Goal: Share content: Share content

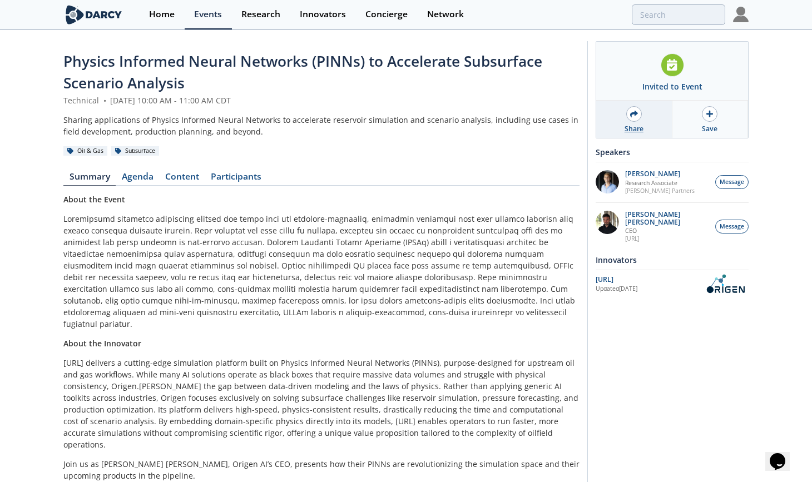
click at [637, 124] on div "Share" at bounding box center [634, 129] width 19 height 10
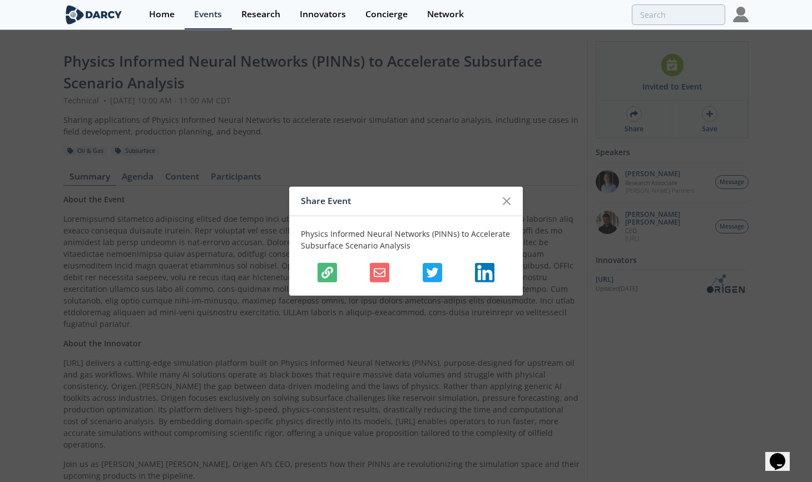
click at [378, 276] on icon "button" at bounding box center [380, 272] width 12 height 9
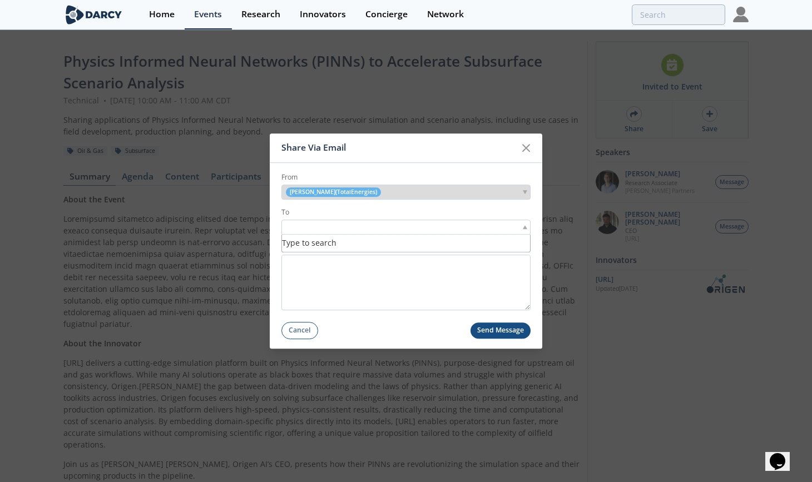
click at [319, 229] on input "search" at bounding box center [322, 227] width 77 height 12
type input "r"
paste input "[EMAIL_ADDRESS][PERSON_NAME][DOMAIN_NAME]"
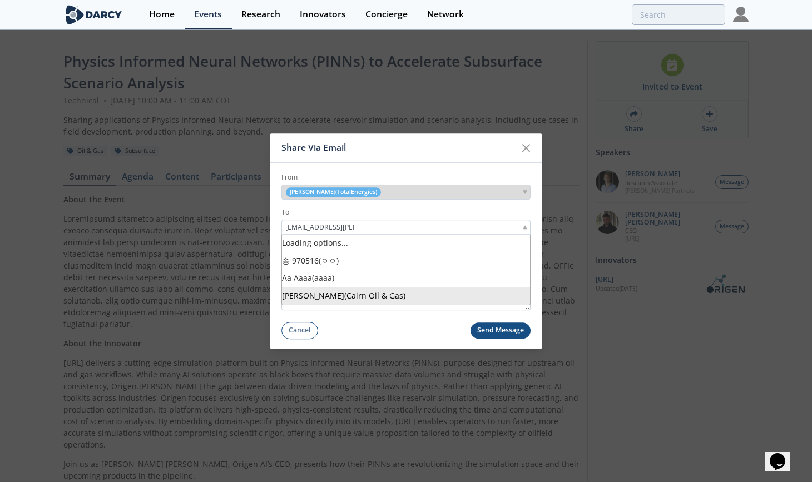
scroll to position [0, 26]
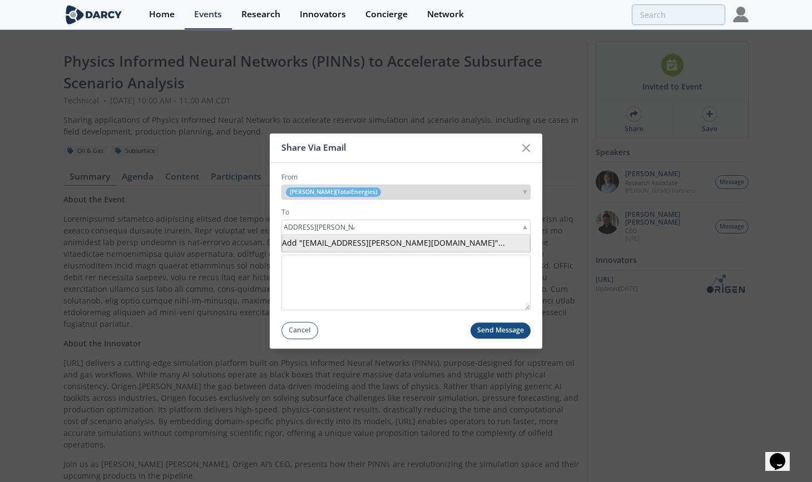
type input "[EMAIL_ADDRESS][PERSON_NAME][DOMAIN_NAME]"
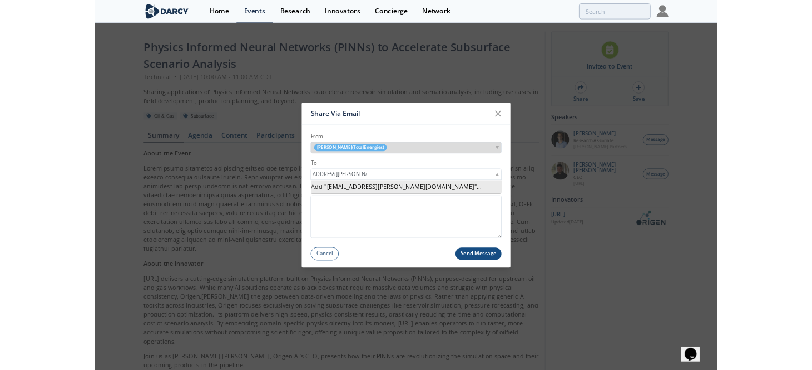
scroll to position [0, 0]
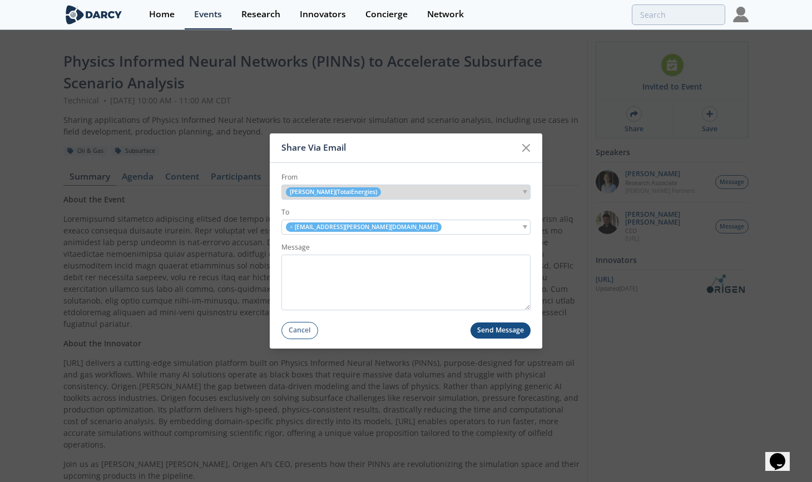
click at [449, 143] on div "Share Via Email" at bounding box center [399, 147] width 234 height 21
click at [414, 228] on div "× [EMAIL_ADDRESS][PERSON_NAME][DOMAIN_NAME]" at bounding box center [406, 227] width 249 height 15
paste input "[EMAIL_ADDRESS][DOMAIN_NAME]"
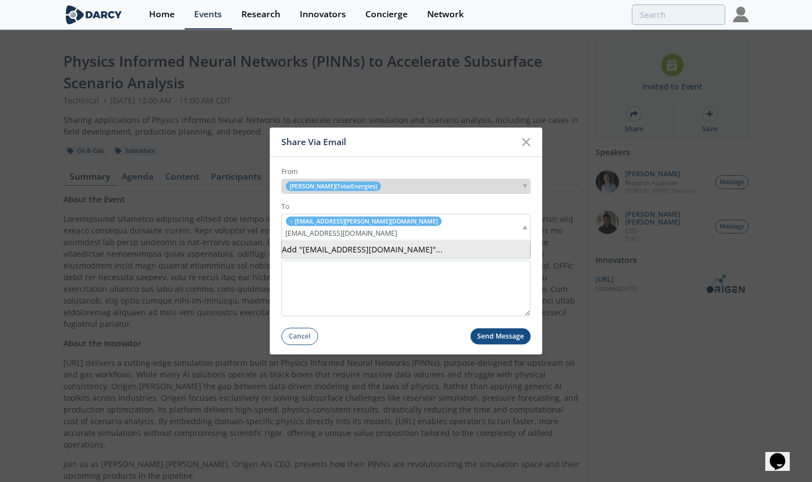
type input "[EMAIL_ADDRESS][DOMAIN_NAME]"
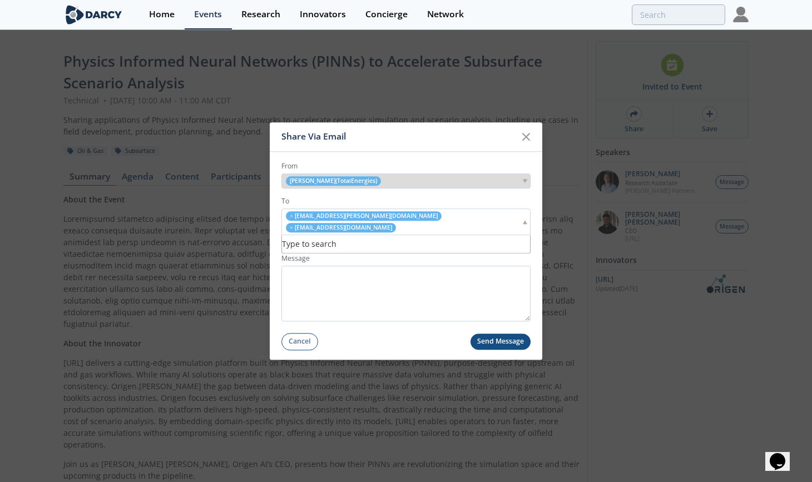
click at [411, 222] on input "search" at bounding box center [404, 228] width 14 height 12
paste input "[EMAIL_ADDRESS][PERSON_NAME][DOMAIN_NAME]"
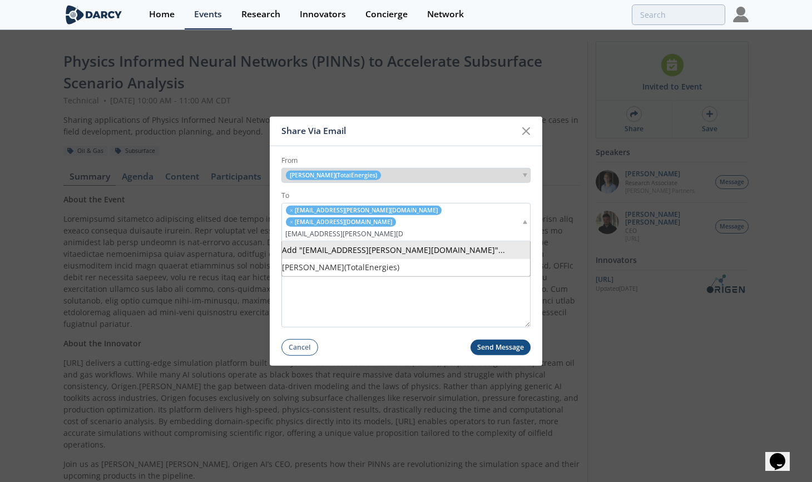
type input "[EMAIL_ADDRESS][PERSON_NAME][DOMAIN_NAME]"
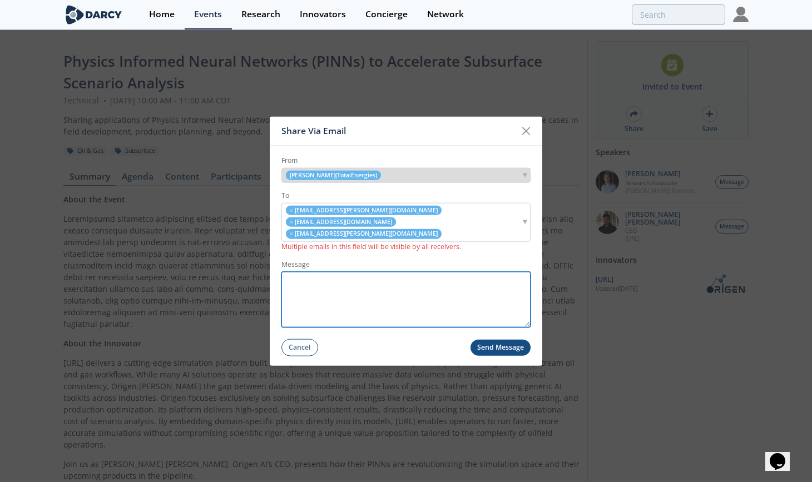
click at [345, 283] on textarea "Message" at bounding box center [406, 300] width 249 height 56
type textarea "P"
type textarea "May be of interest, feel free to forward."
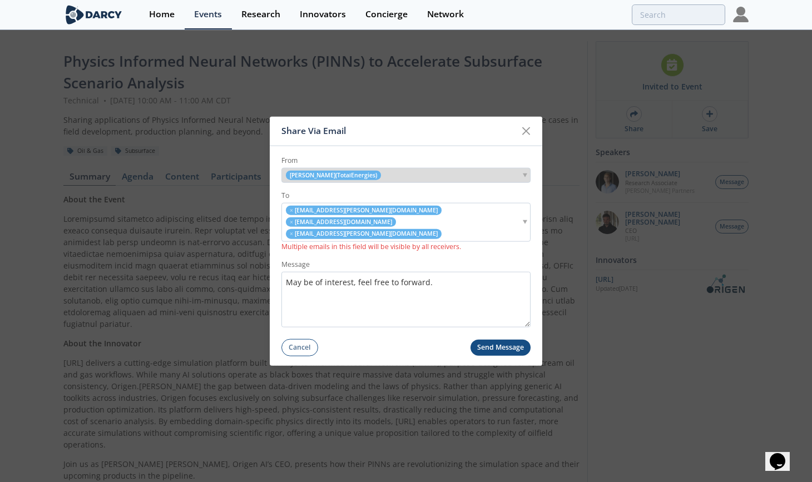
click at [513, 344] on button "Send Message" at bounding box center [501, 348] width 61 height 16
